Goal: Task Accomplishment & Management: Manage account settings

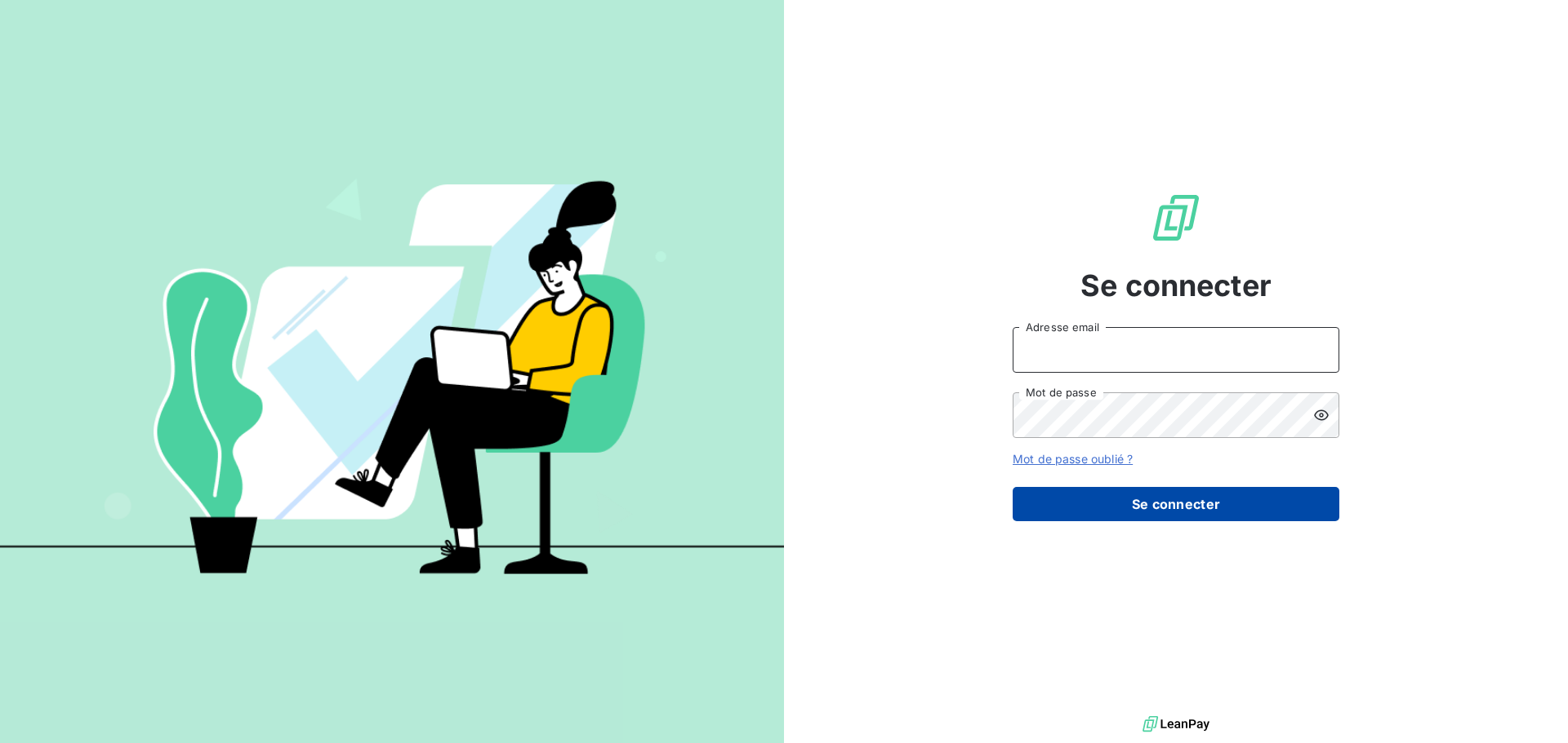
type input "[EMAIL_ADDRESS][DOMAIN_NAME]"
click at [1164, 506] on button "Se connecter" at bounding box center [1176, 505] width 327 height 34
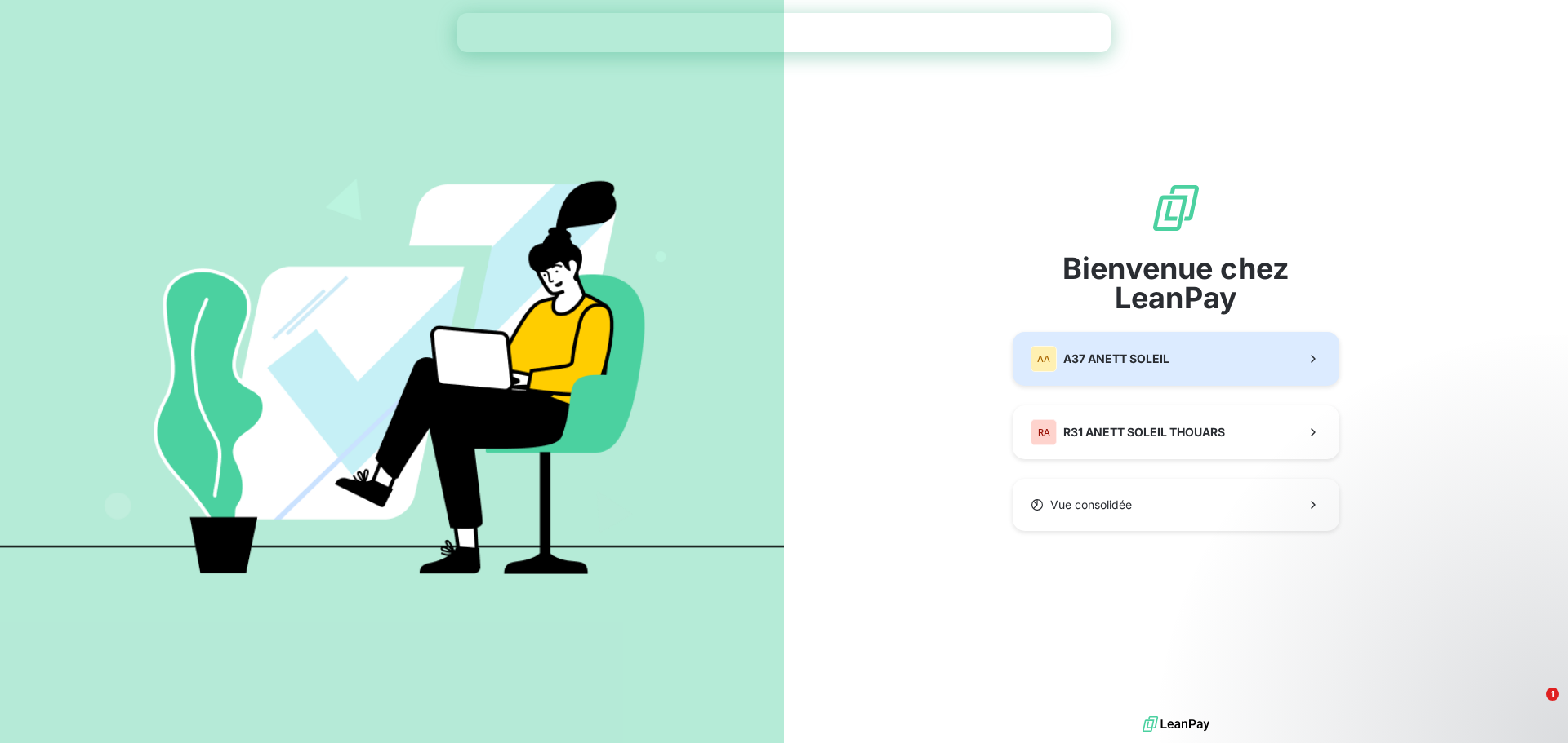
click at [1202, 358] on button "AA A37 ANETT SOLEIL" at bounding box center [1176, 359] width 327 height 54
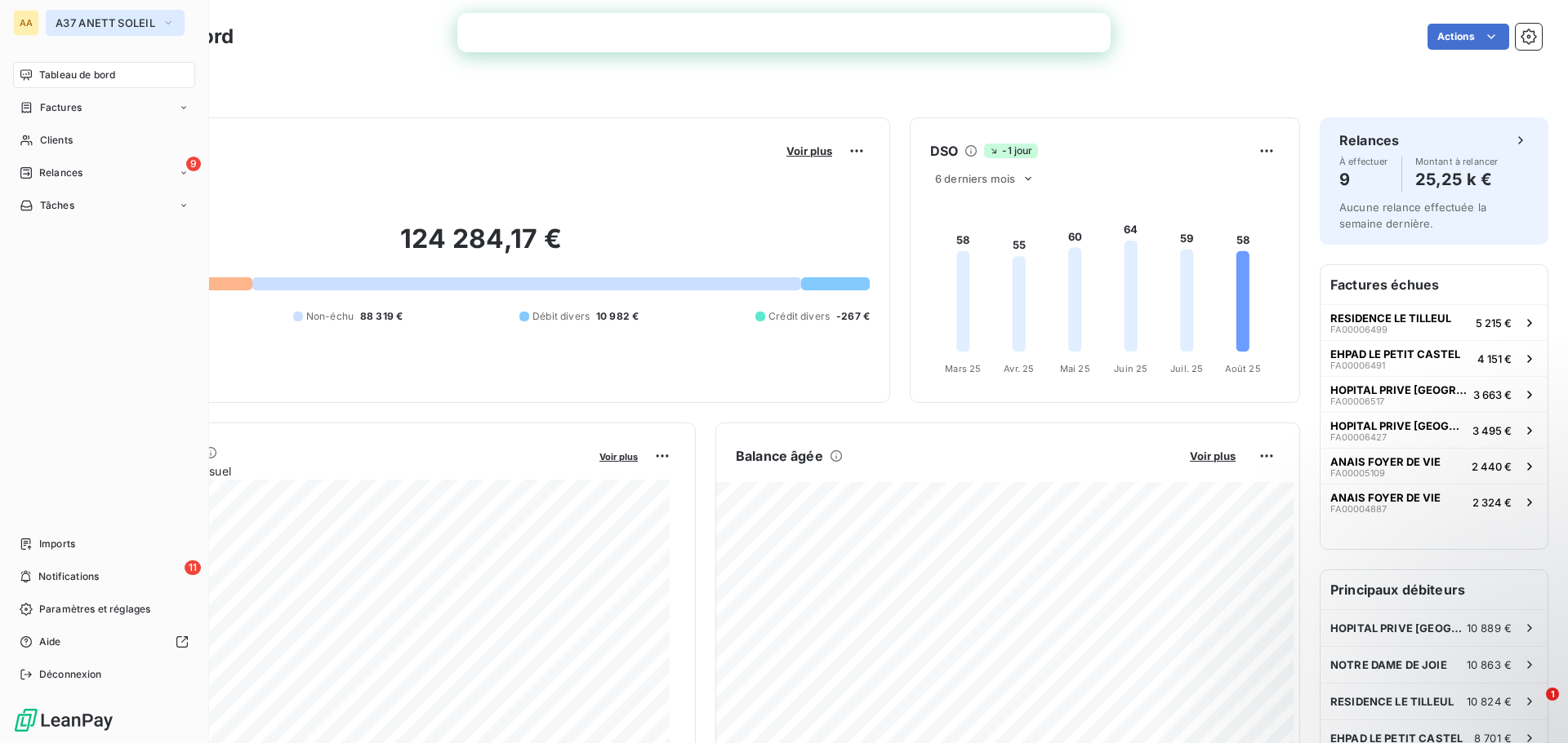
click at [100, 26] on span "A37 ANETT SOLEIL" at bounding box center [105, 23] width 99 height 13
click at [46, 610] on span "Paramètres et réglages" at bounding box center [94, 609] width 111 height 14
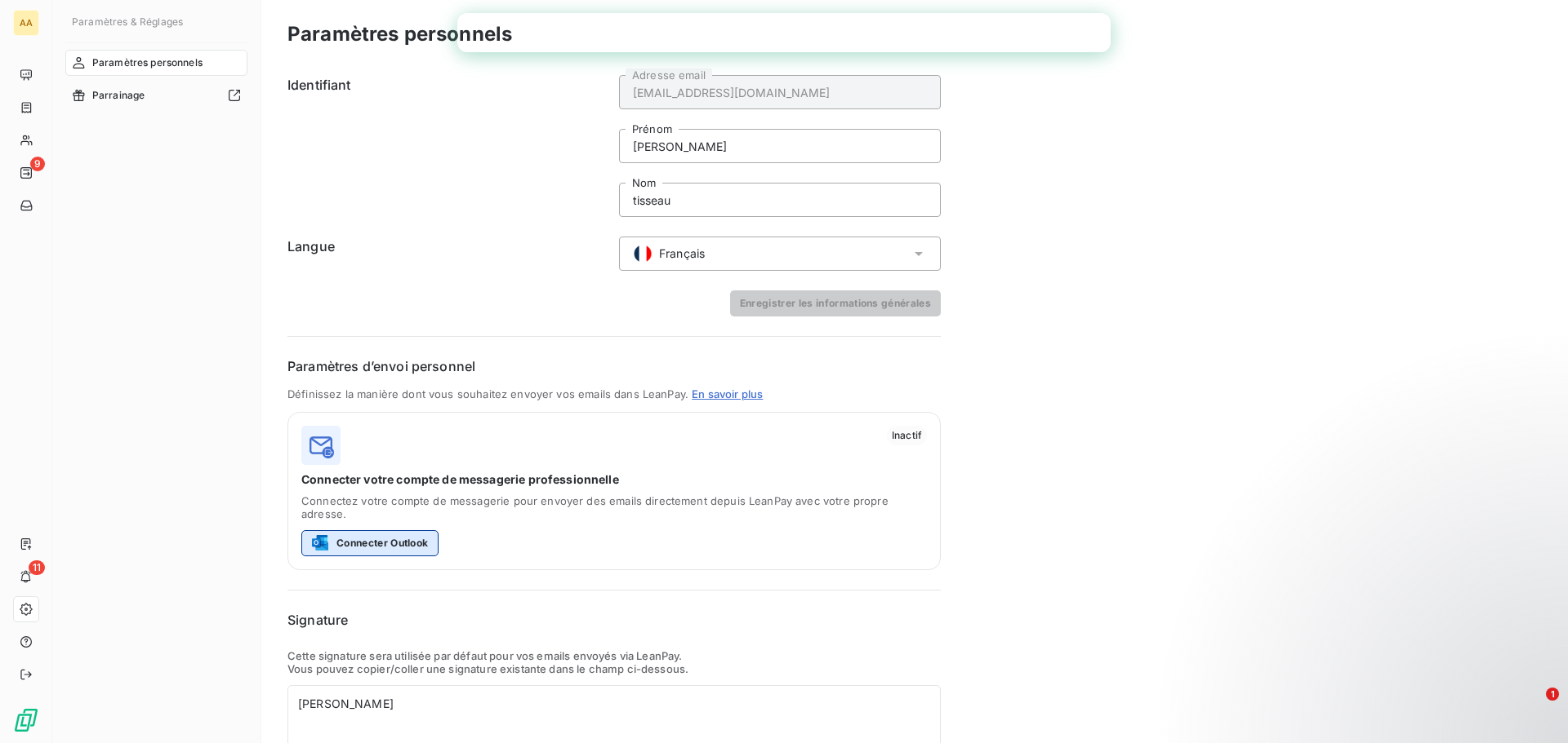
click at [378, 531] on button "Connecter Outlook" at bounding box center [370, 543] width 137 height 26
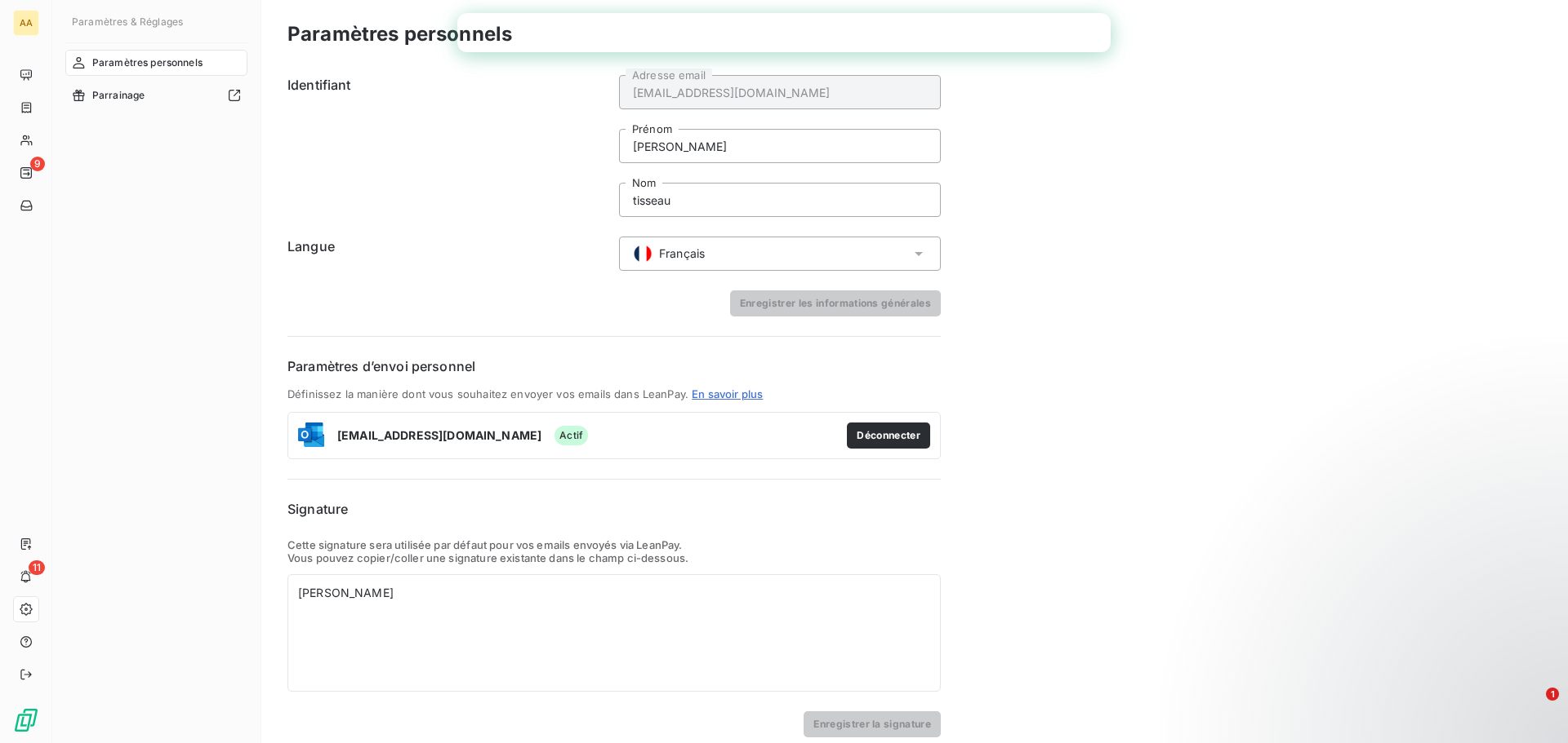
click at [144, 59] on span "Paramètres personnels" at bounding box center [147, 62] width 110 height 14
click at [310, 593] on div "mathieu tisseau" at bounding box center [614, 593] width 632 height 16
click at [350, 596] on div "Mathieu tisseau" at bounding box center [614, 593] width 632 height 16
click at [863, 722] on button "Enregistrer la signature" at bounding box center [872, 724] width 137 height 26
click at [123, 99] on span "Parrainage" at bounding box center [118, 96] width 53 height 14
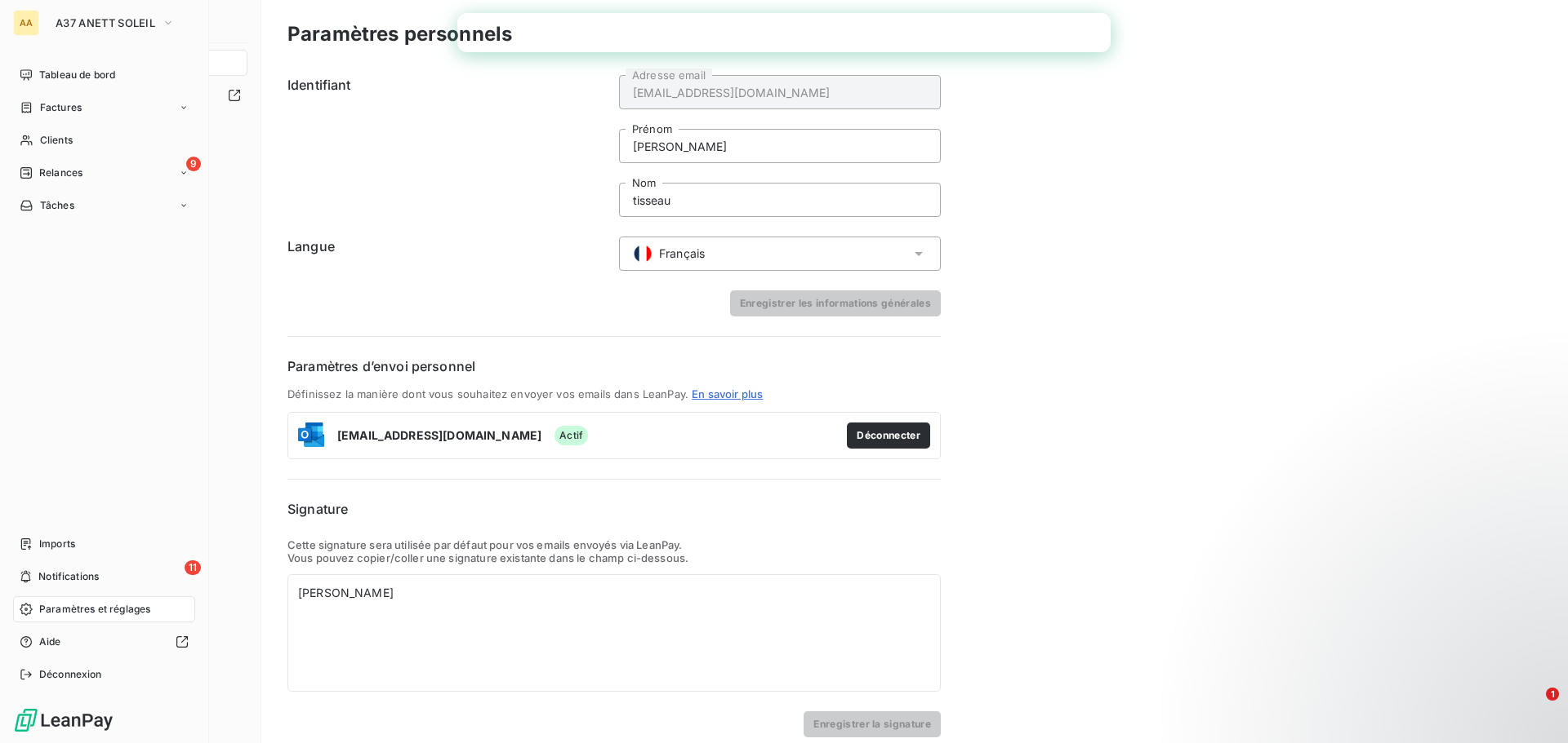
click at [79, 608] on span "Paramètres et réglages" at bounding box center [94, 609] width 111 height 14
click at [67, 606] on span "Paramètres et réglages" at bounding box center [94, 609] width 111 height 14
click at [107, 612] on span "Paramètres et réglages" at bounding box center [94, 609] width 111 height 14
click at [52, 79] on span "Tableau de bord" at bounding box center [77, 75] width 76 height 14
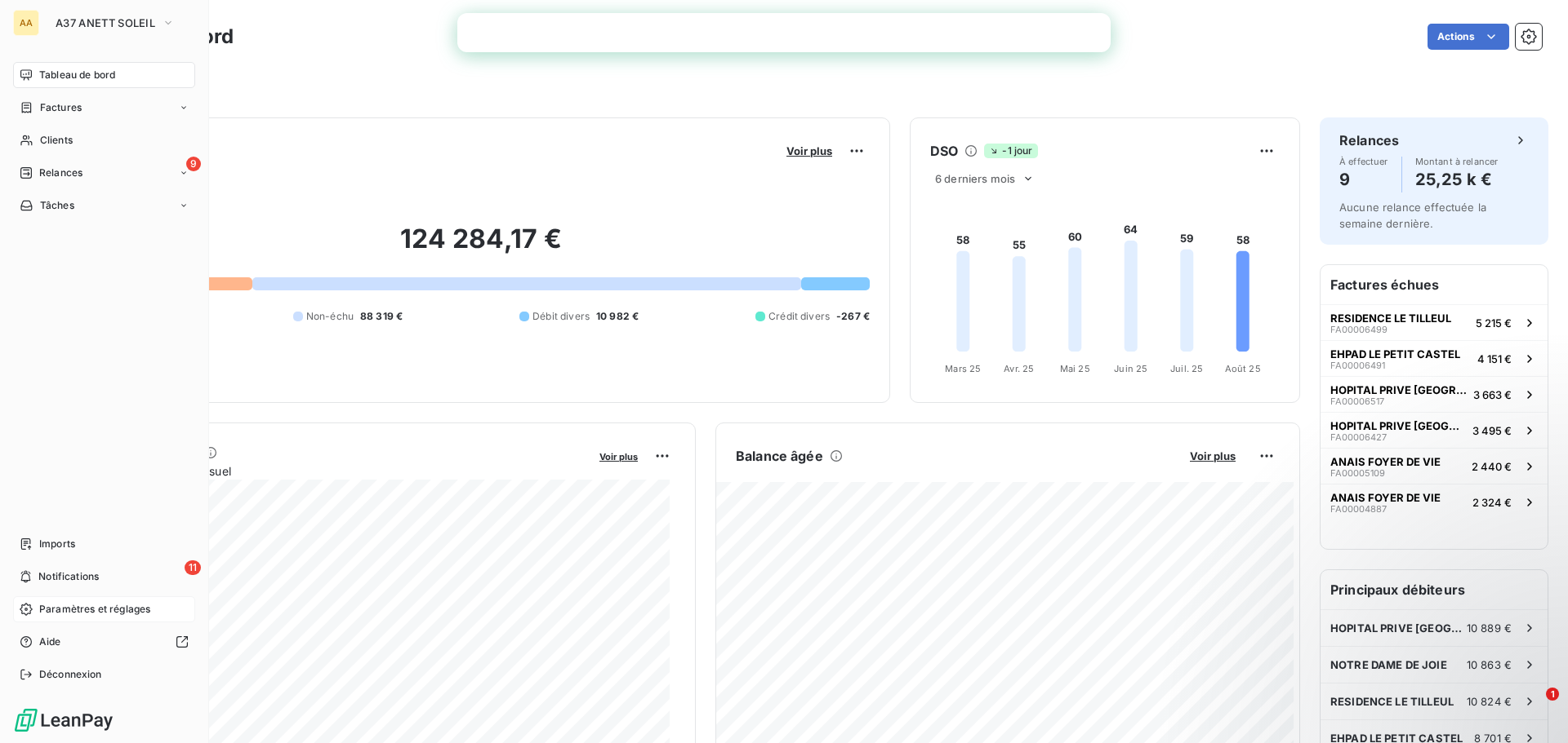
click at [79, 616] on span "Paramètres et réglages" at bounding box center [94, 609] width 111 height 14
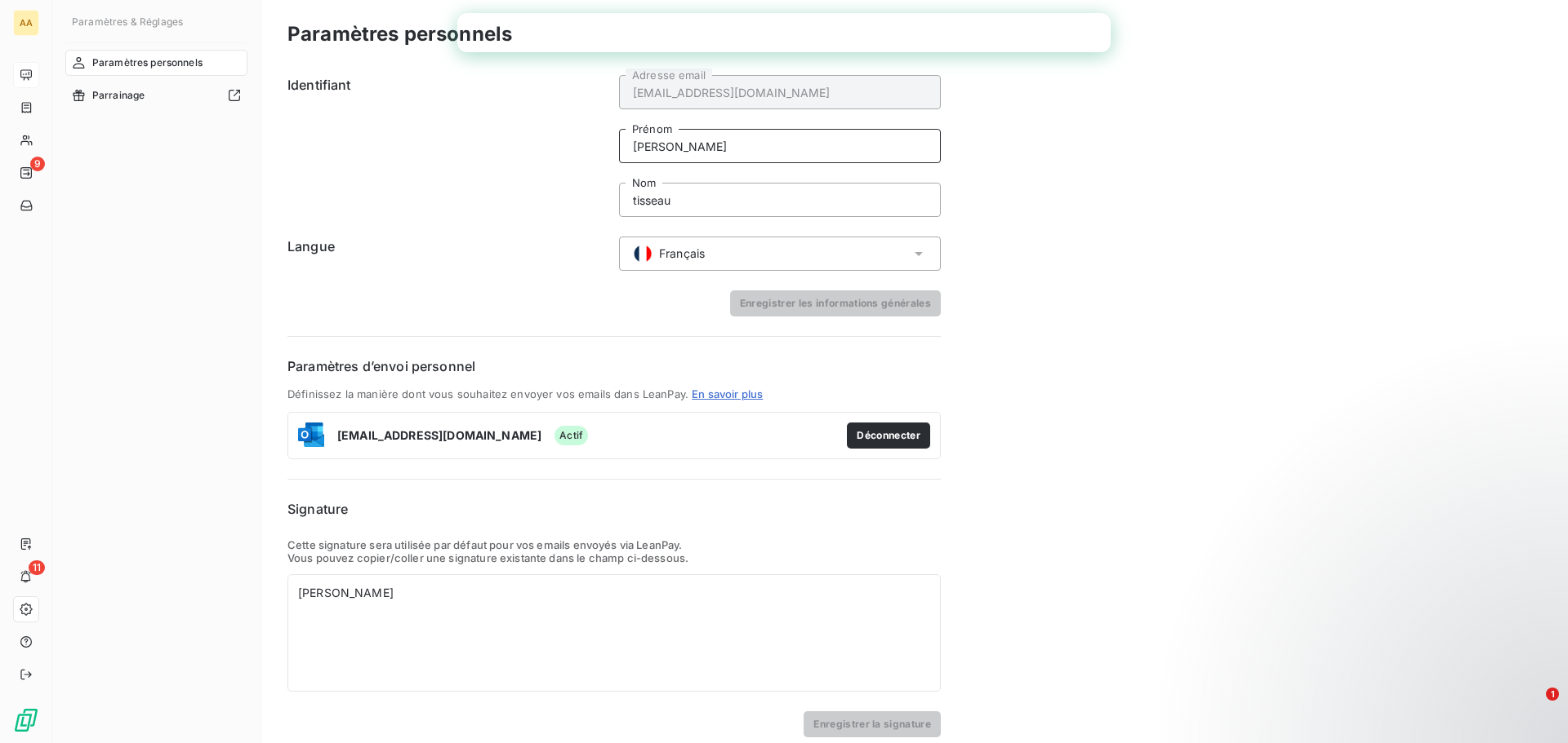
click at [638, 149] on input "mathieu" at bounding box center [779, 146] width 322 height 34
type input "Mathieu"
click at [636, 200] on input "tisseau" at bounding box center [779, 200] width 322 height 34
type input "Tisseau"
click at [886, 299] on button "Enregistrer les informations générales" at bounding box center [835, 303] width 210 height 26
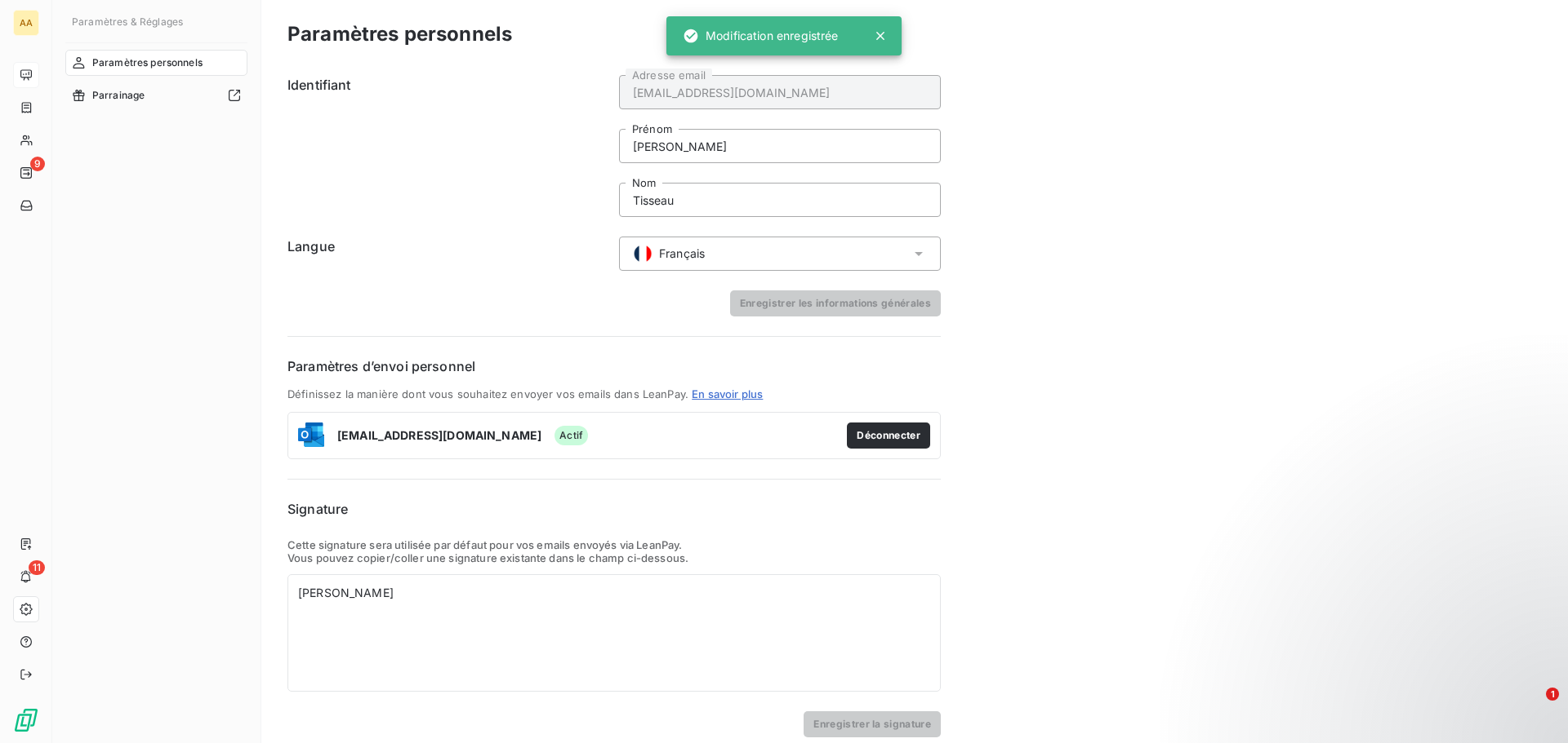
click at [112, 263] on div "Paramètres personnels Parrainage" at bounding box center [156, 382] width 182 height 664
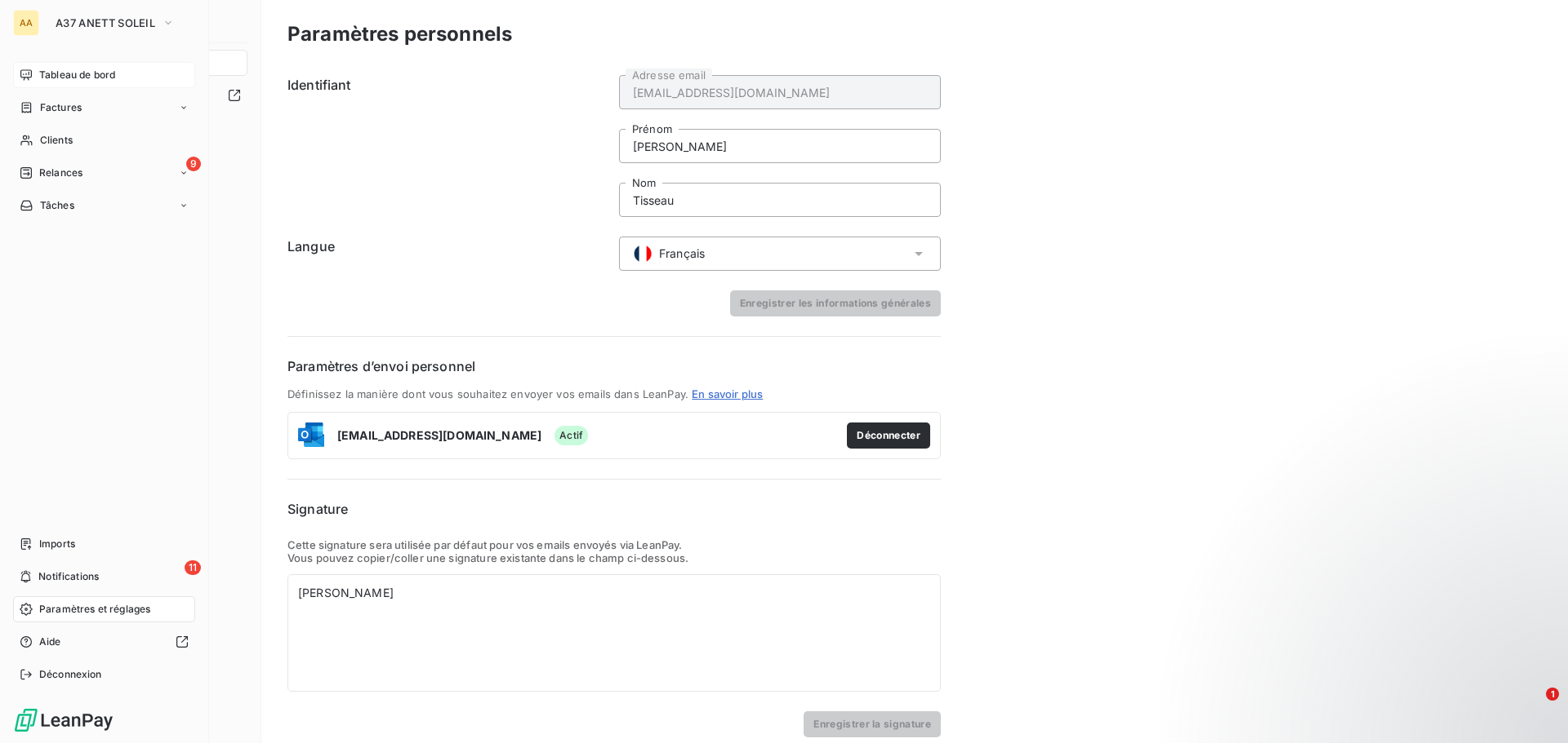
click at [105, 611] on span "Paramètres et réglages" at bounding box center [94, 609] width 111 height 14
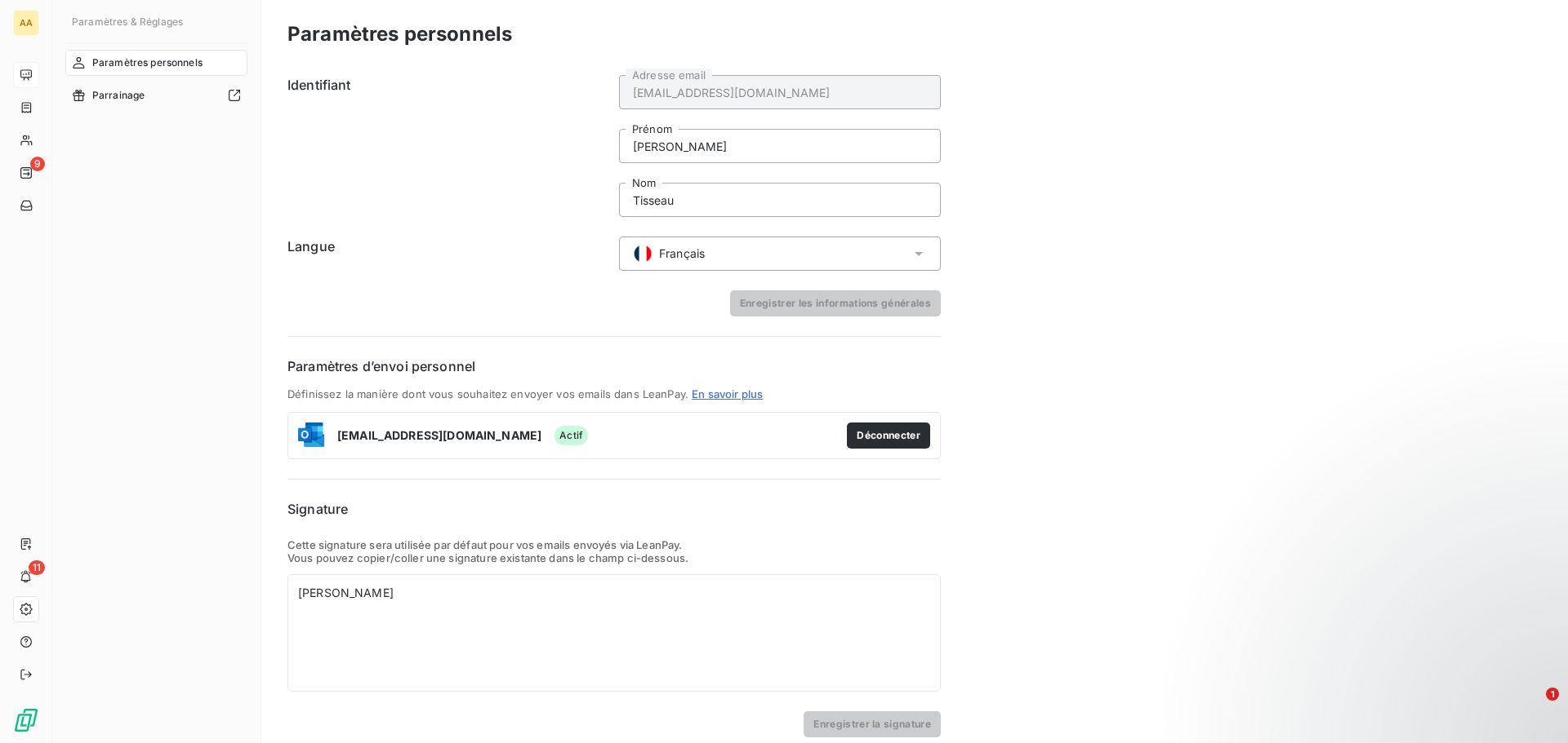
click at [225, 372] on div "Paramètres personnels Parrainage" at bounding box center [156, 382] width 182 height 664
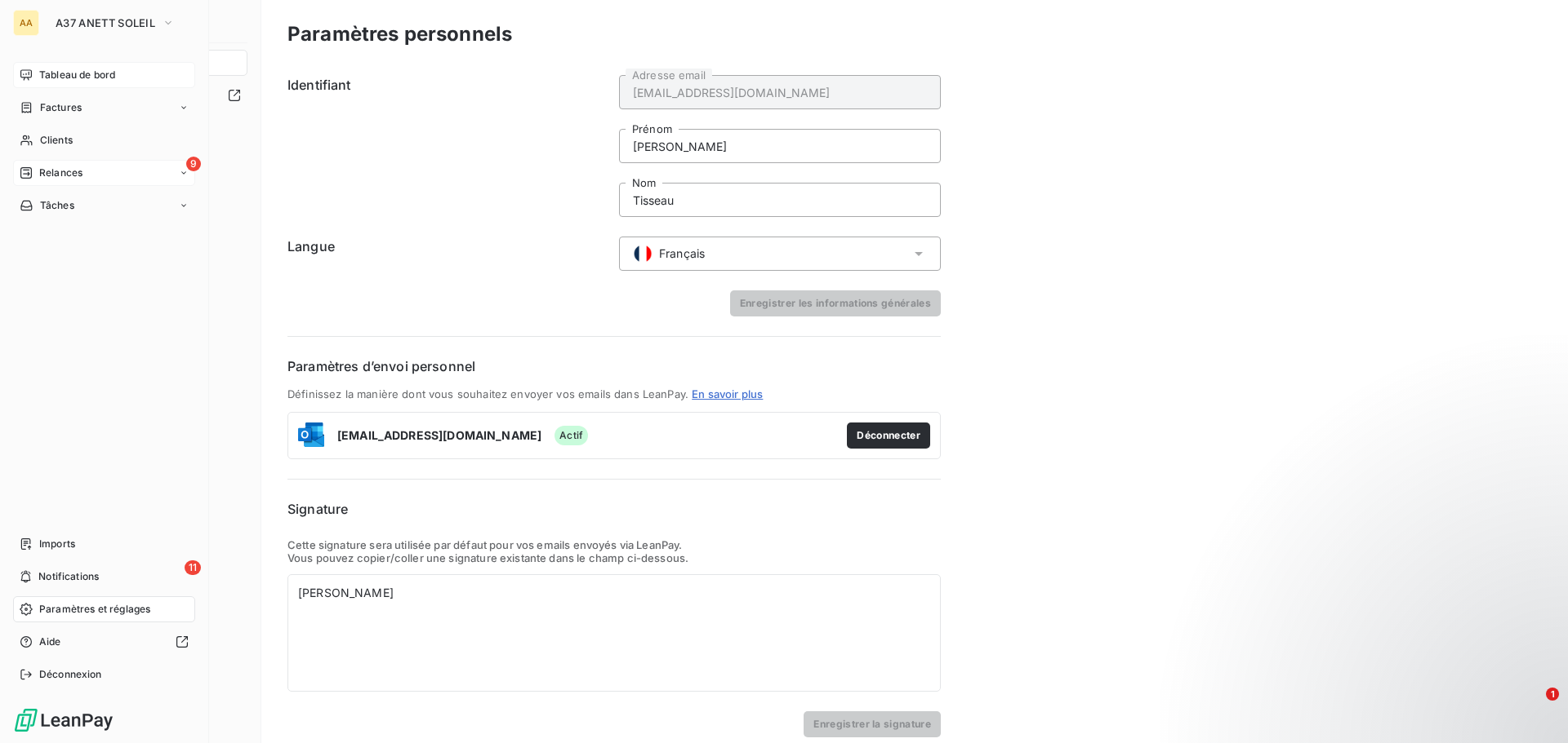
click at [70, 172] on span "Relances" at bounding box center [61, 172] width 43 height 14
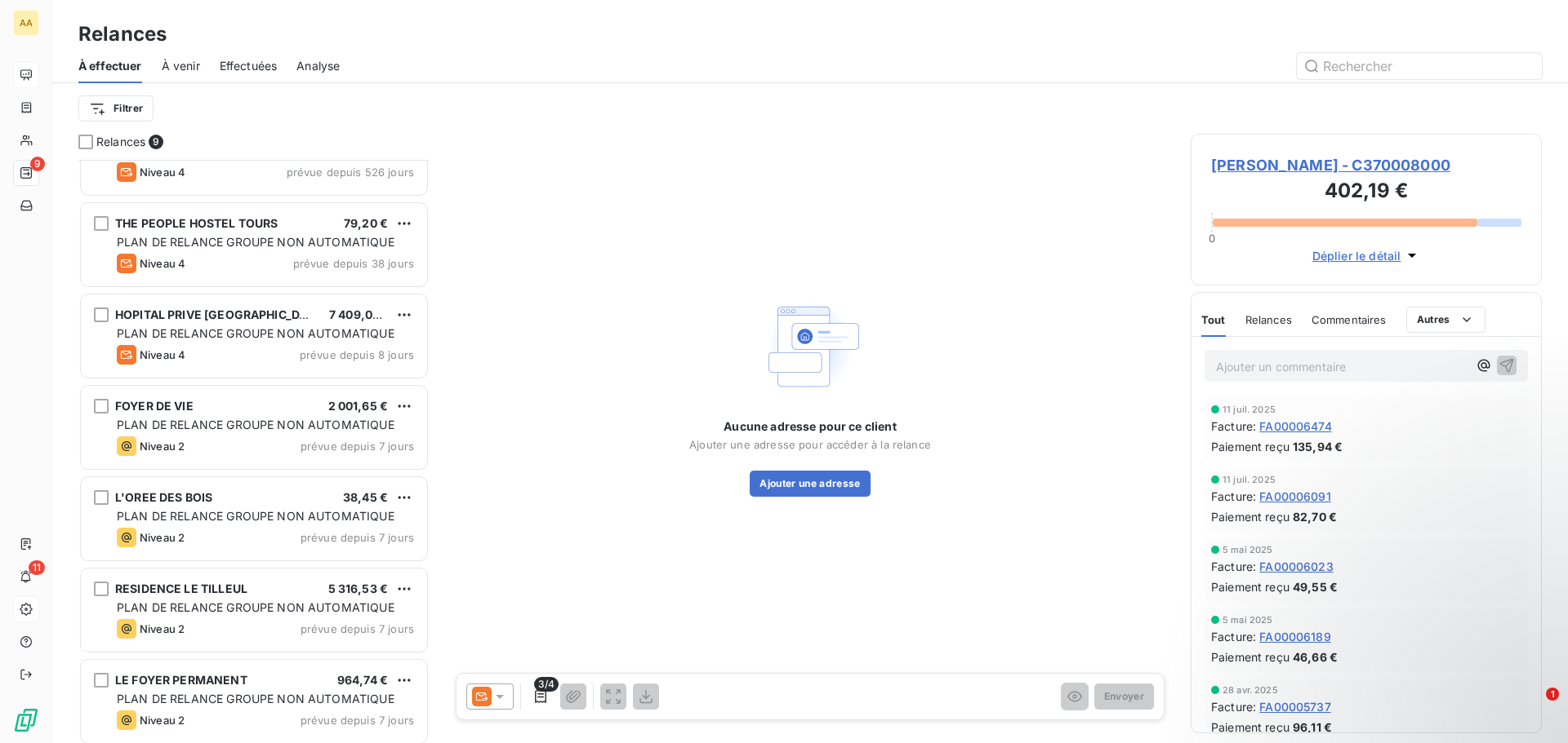
scroll to position [240, 0]
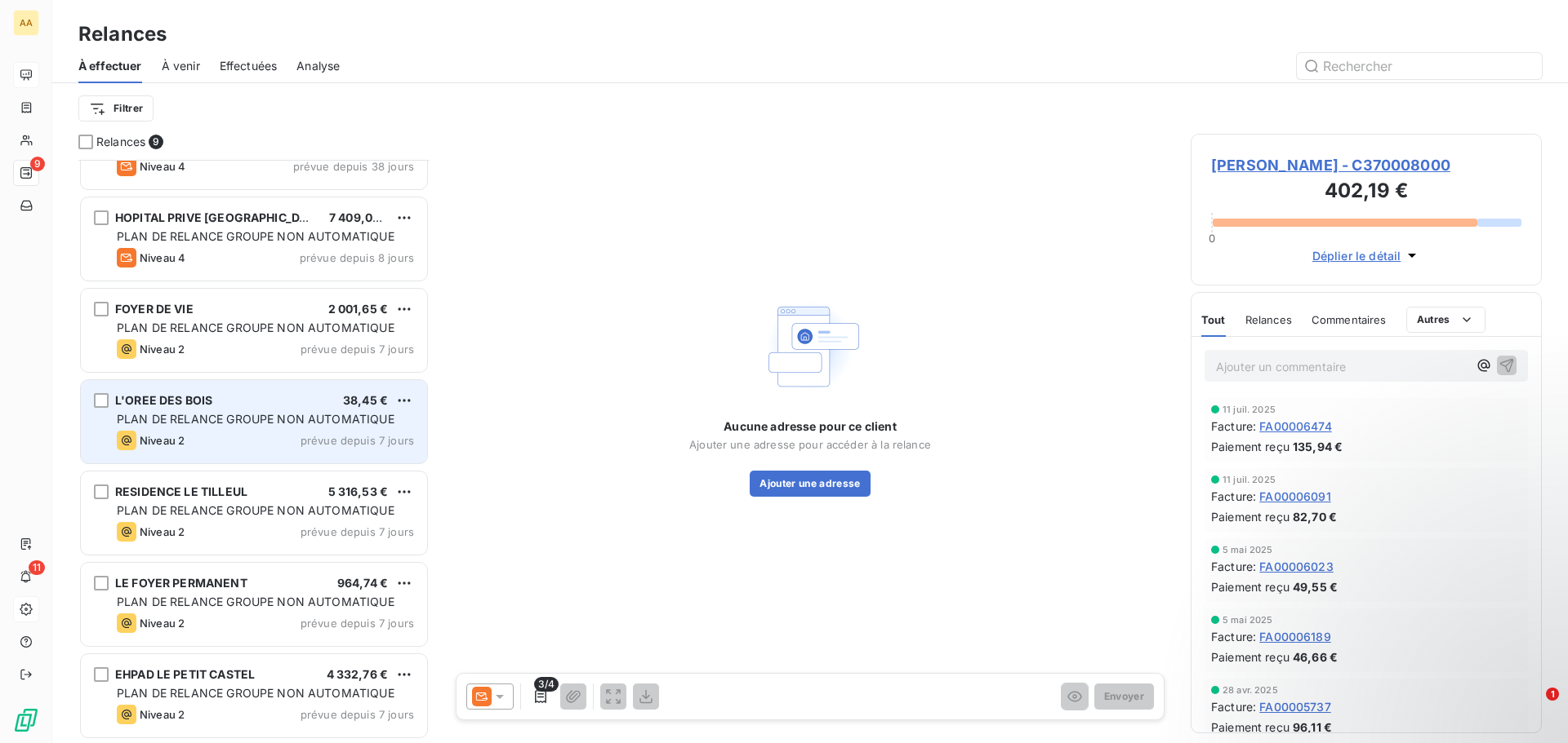
click at [233, 426] on div "PLAN DE RELANCE GROUPE NON AUTOMATIQUE" at bounding box center [265, 420] width 297 height 16
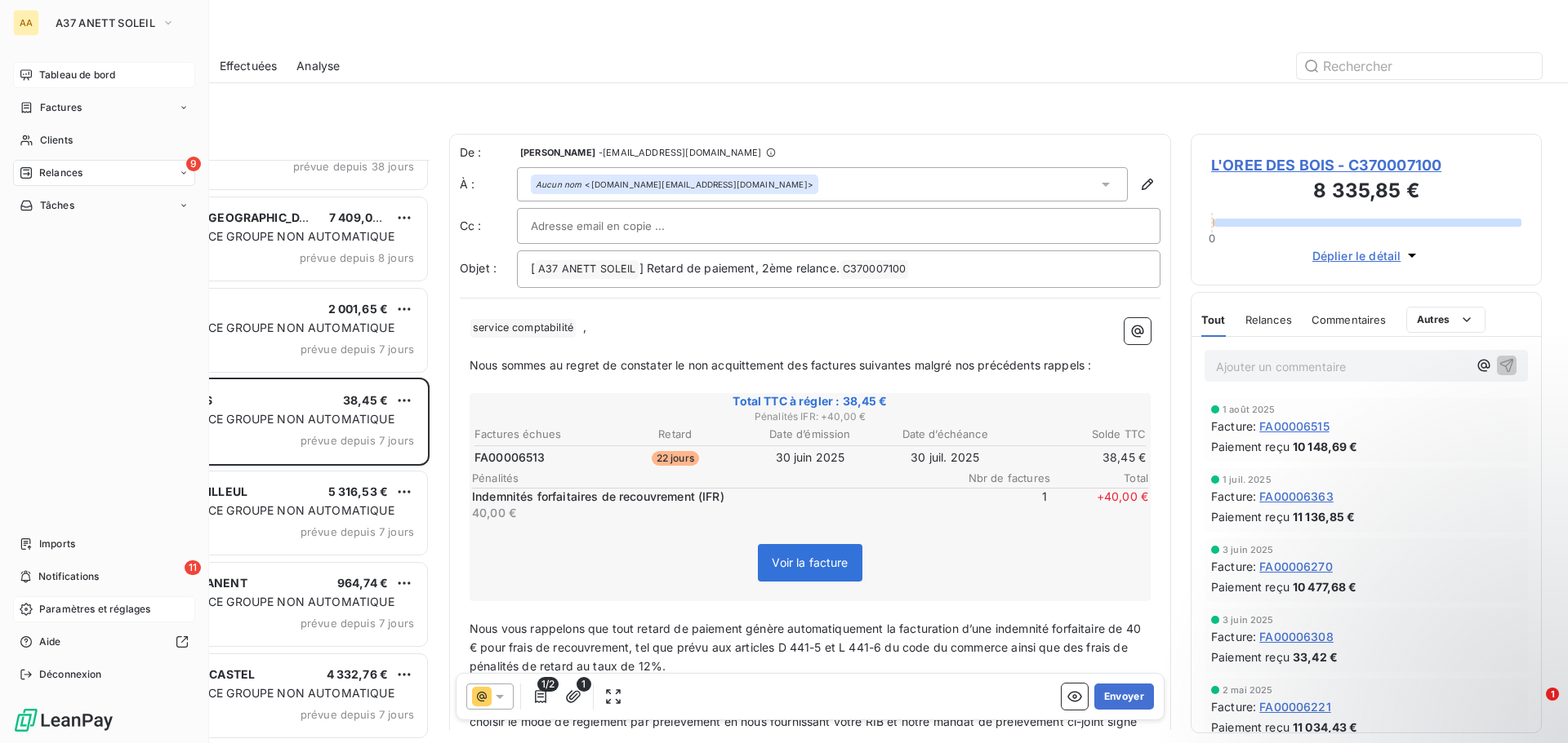
click at [101, 605] on span "Paramètres et réglages" at bounding box center [94, 609] width 111 height 14
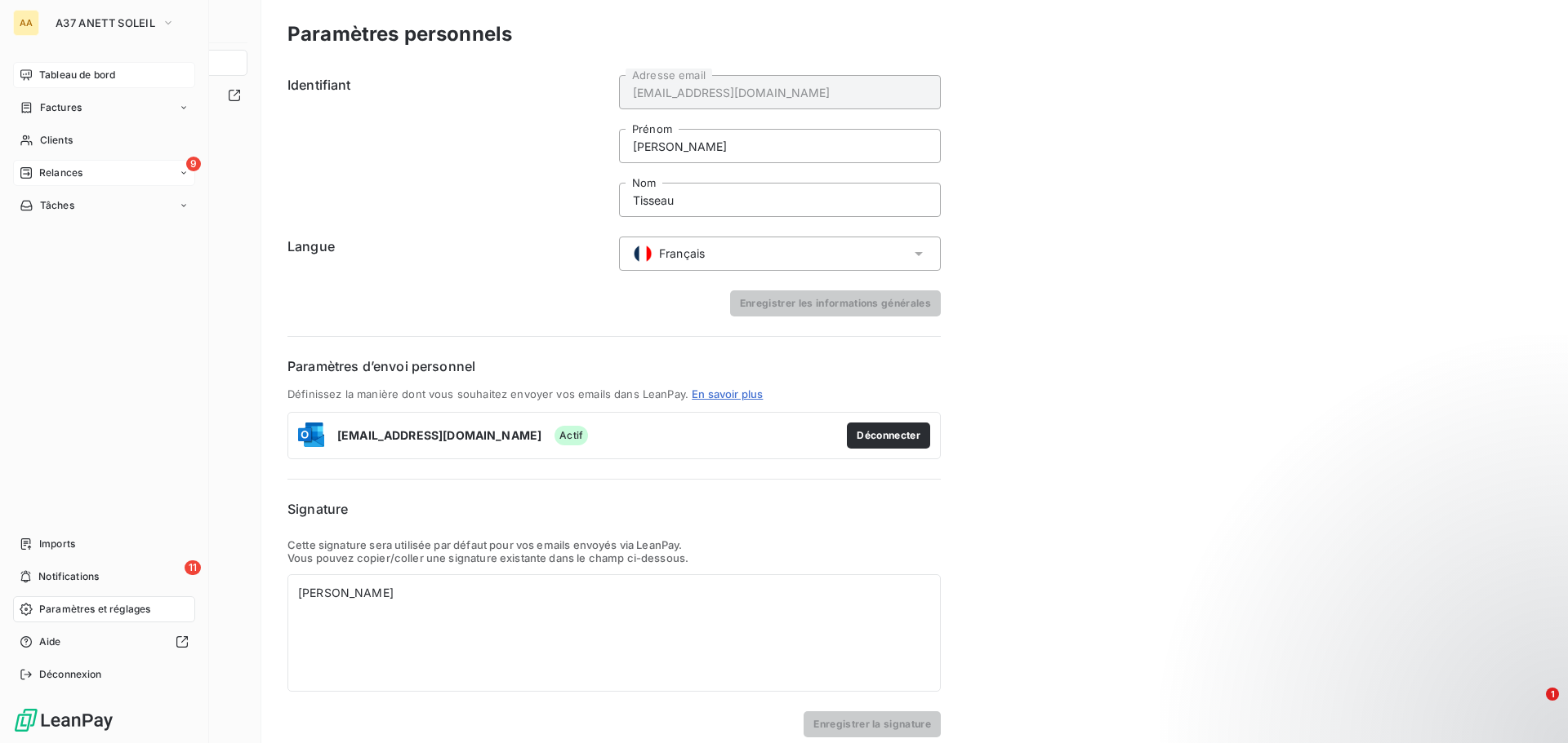
click at [57, 73] on span "Tableau de bord" at bounding box center [77, 75] width 76 height 14
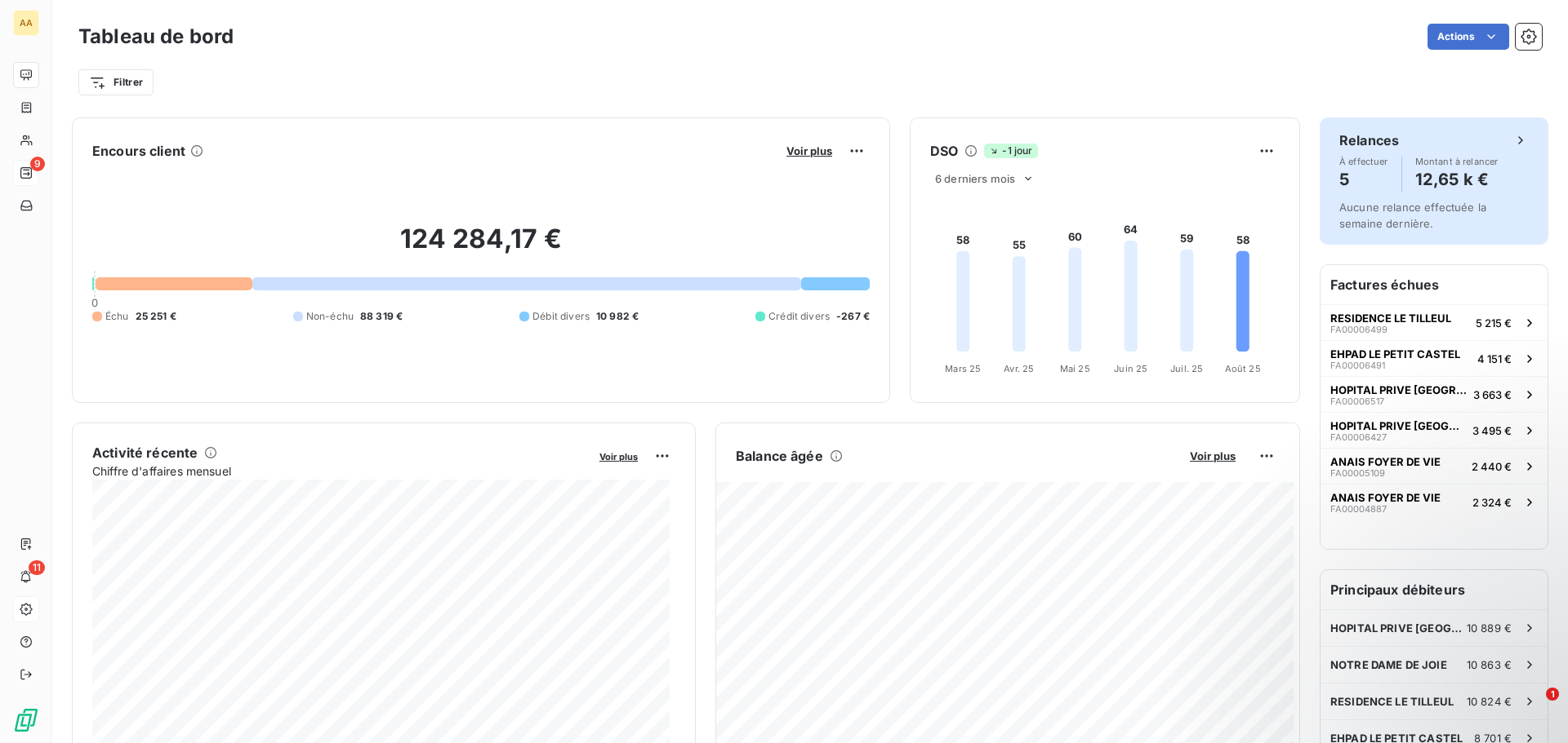
click at [1428, 181] on h4 "12,65 k €" at bounding box center [1456, 179] width 83 height 26
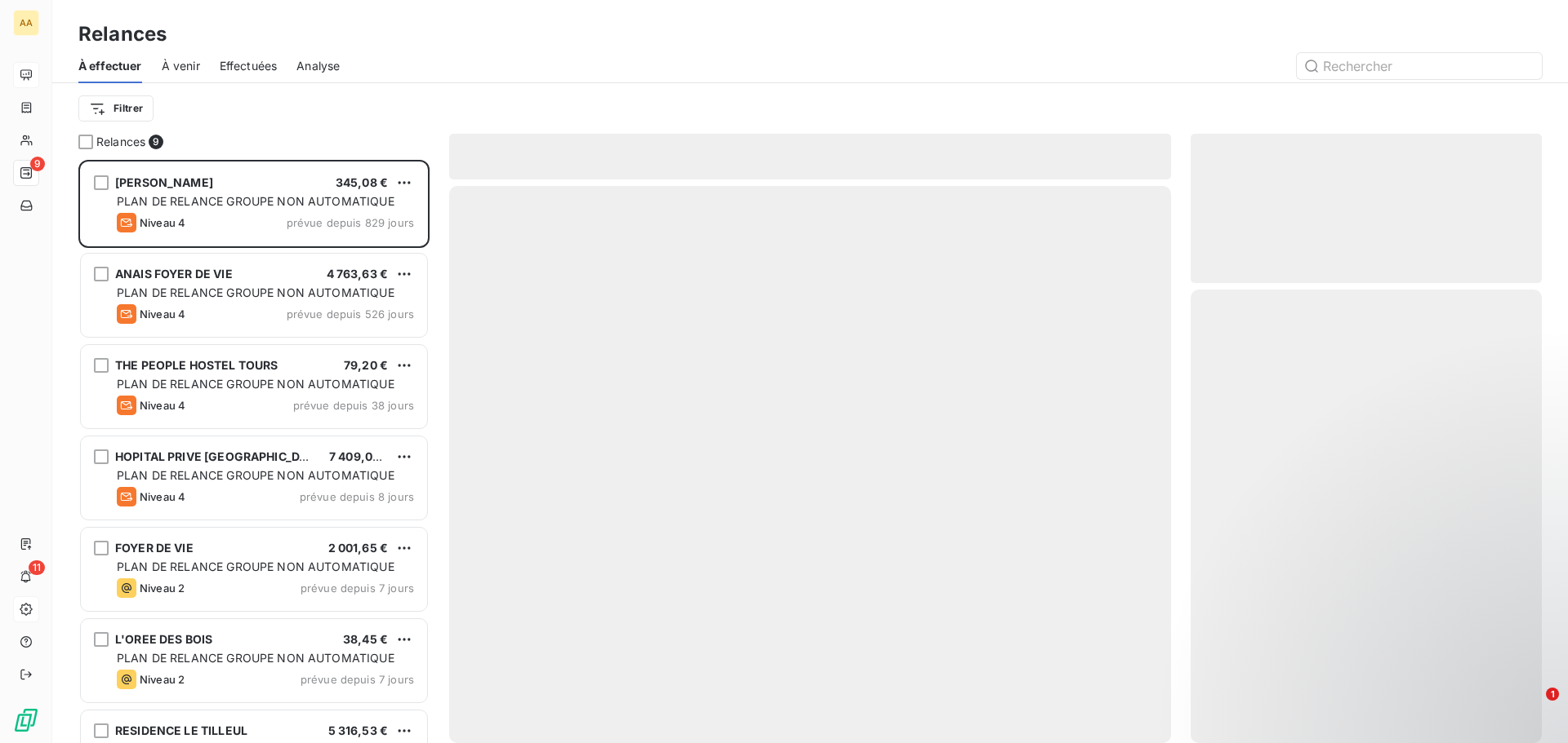
scroll to position [571, 339]
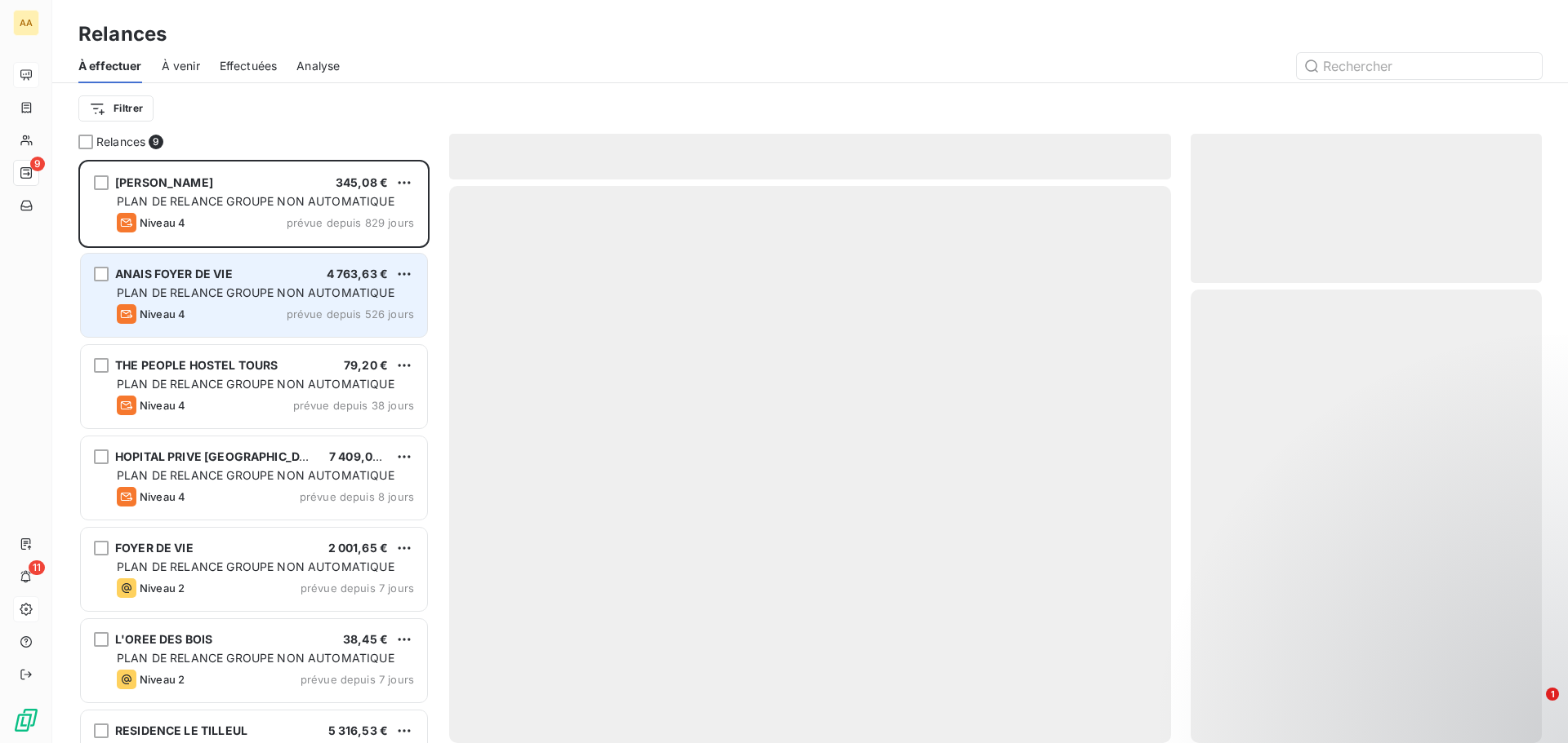
click at [301, 289] on span "PLAN DE RELANCE GROUPE NON AUTOMATIQUE" at bounding box center [255, 292] width 277 height 14
